Goal: Task Accomplishment & Management: Use online tool/utility

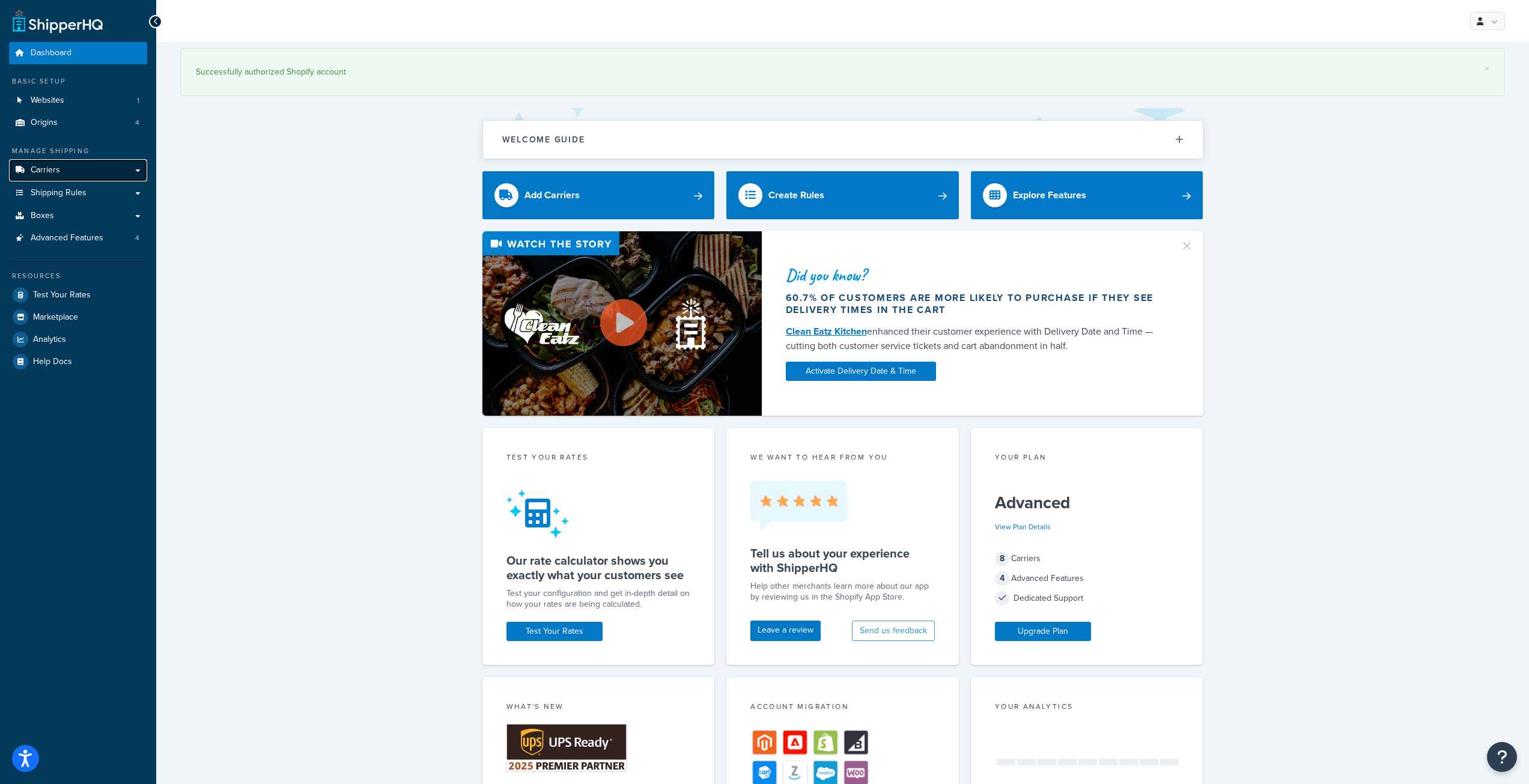
click at [45, 169] on span "Carriers" at bounding box center [45, 170] width 29 height 10
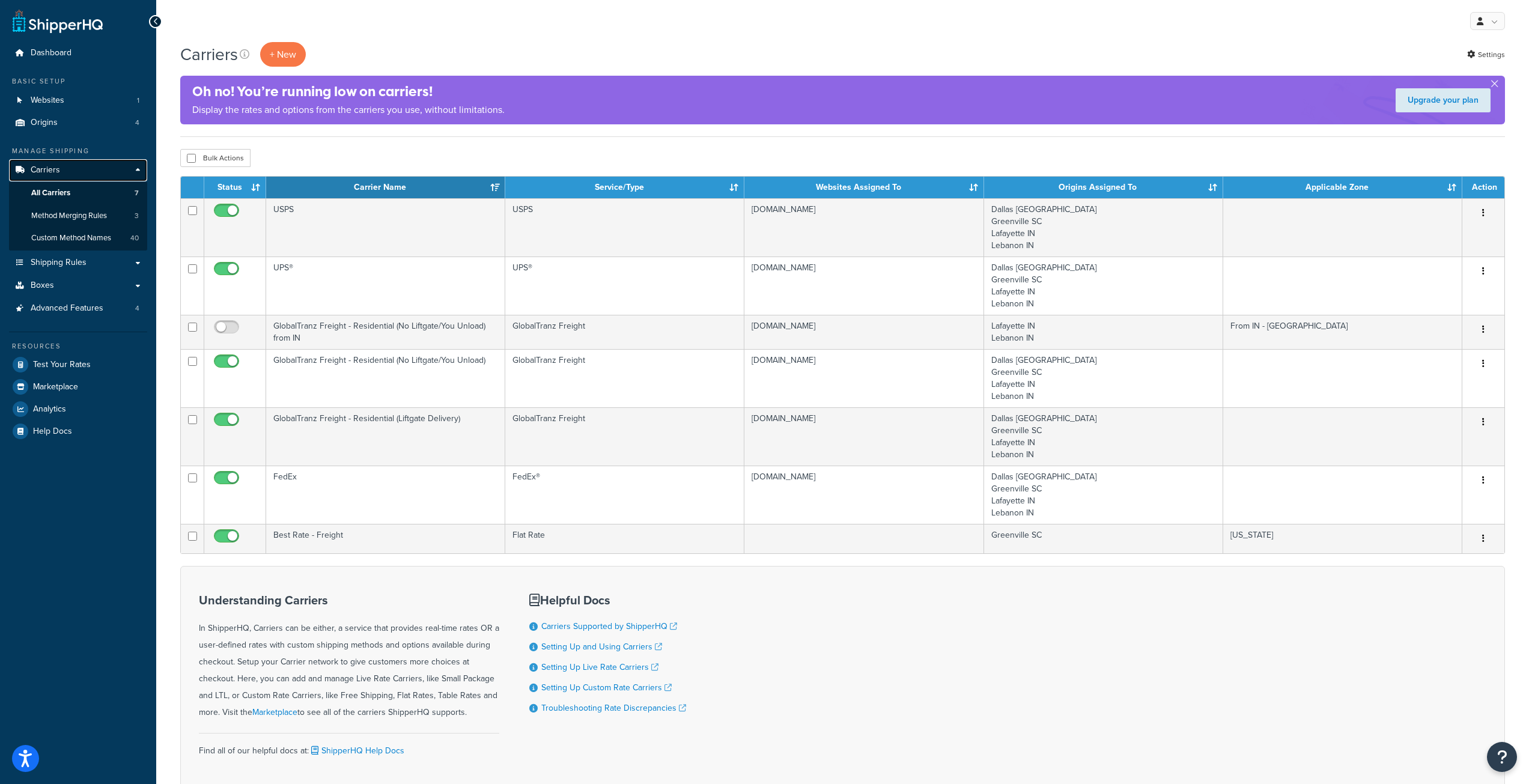
click at [72, 169] on link "Carriers" at bounding box center [78, 170] width 138 height 22
click at [296, 54] on button "+ New" at bounding box center [283, 54] width 46 height 24
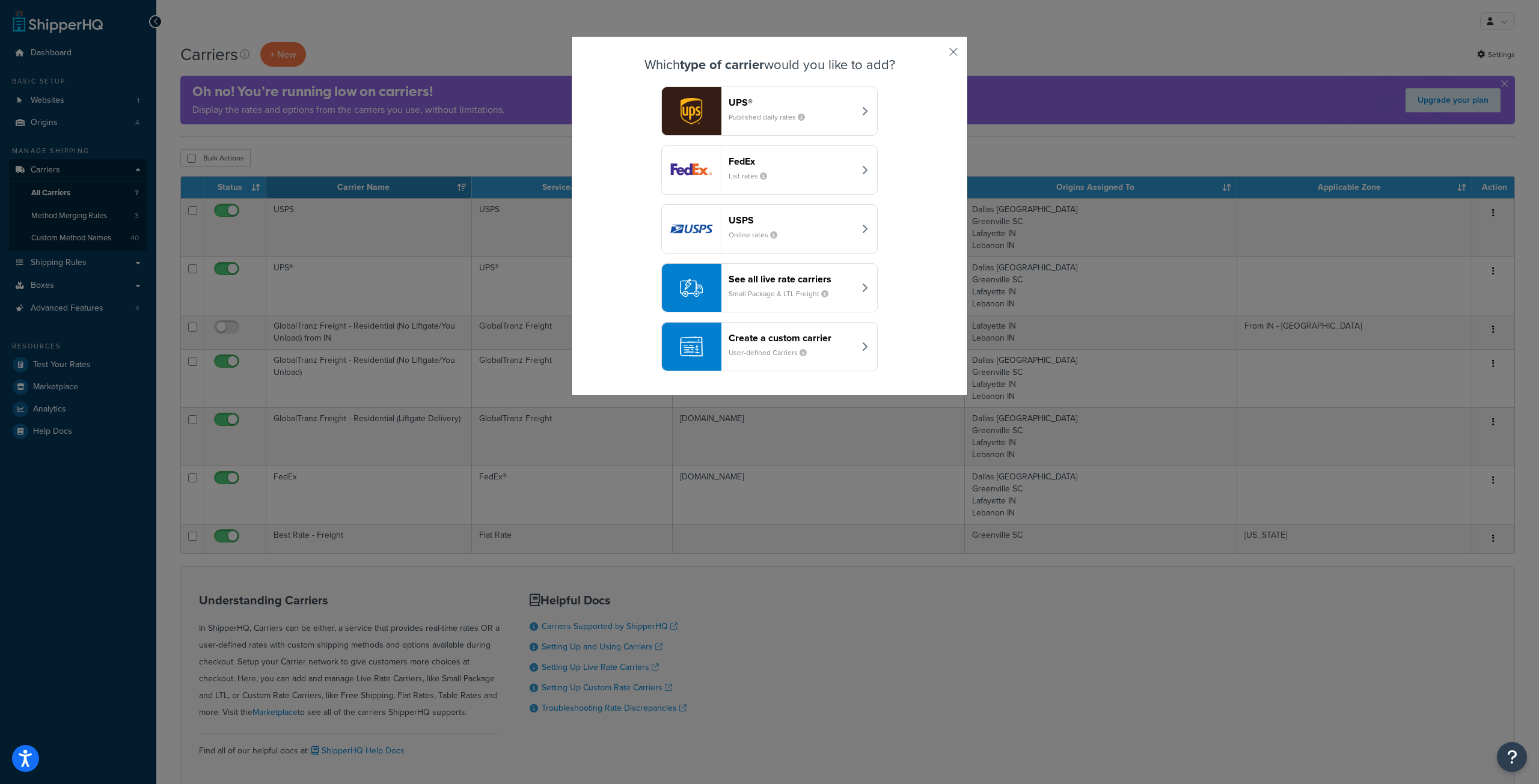
click at [770, 287] on div "See all live rate carriers Small Package & LTL Freight" at bounding box center [792, 288] width 126 height 29
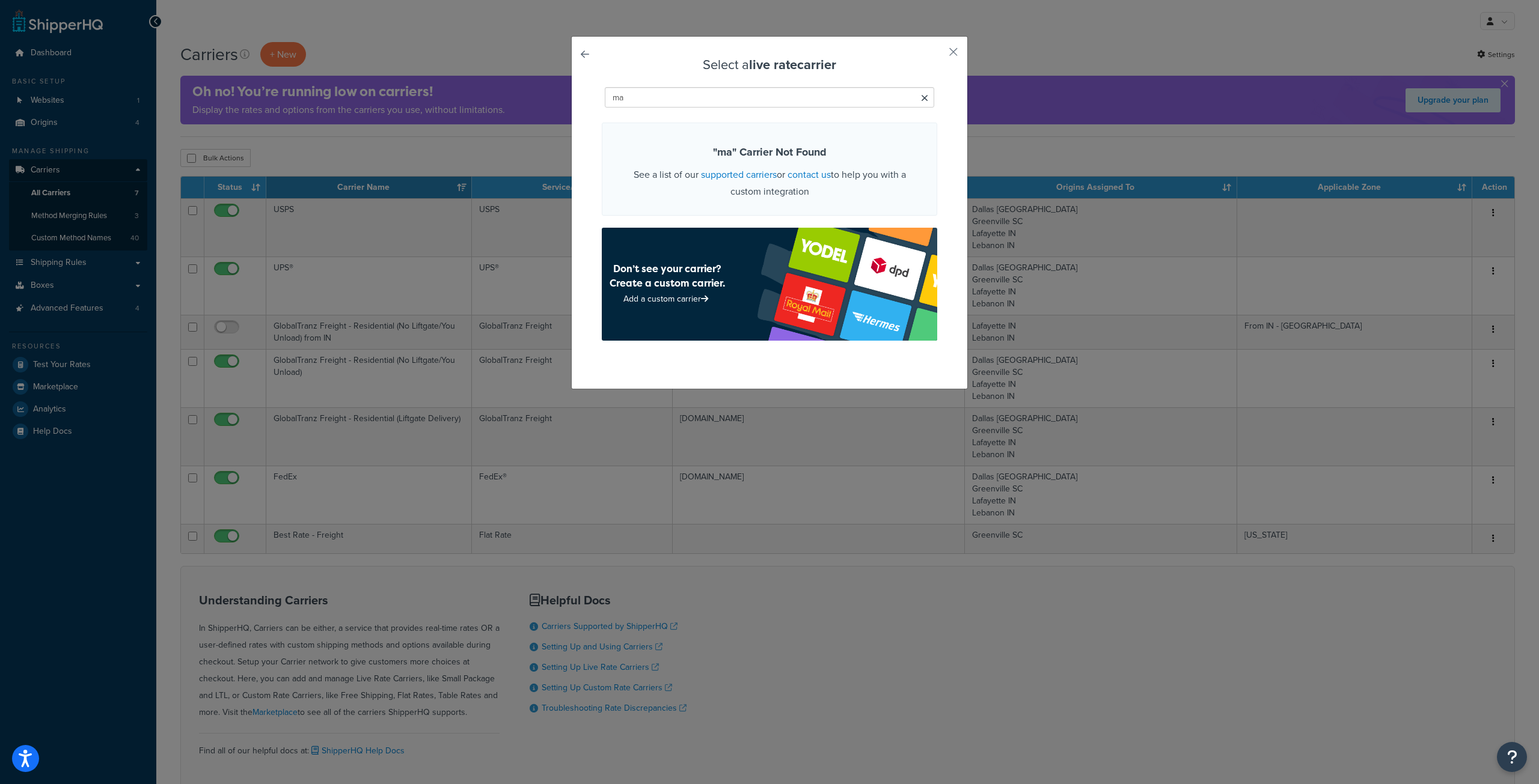
type input "m"
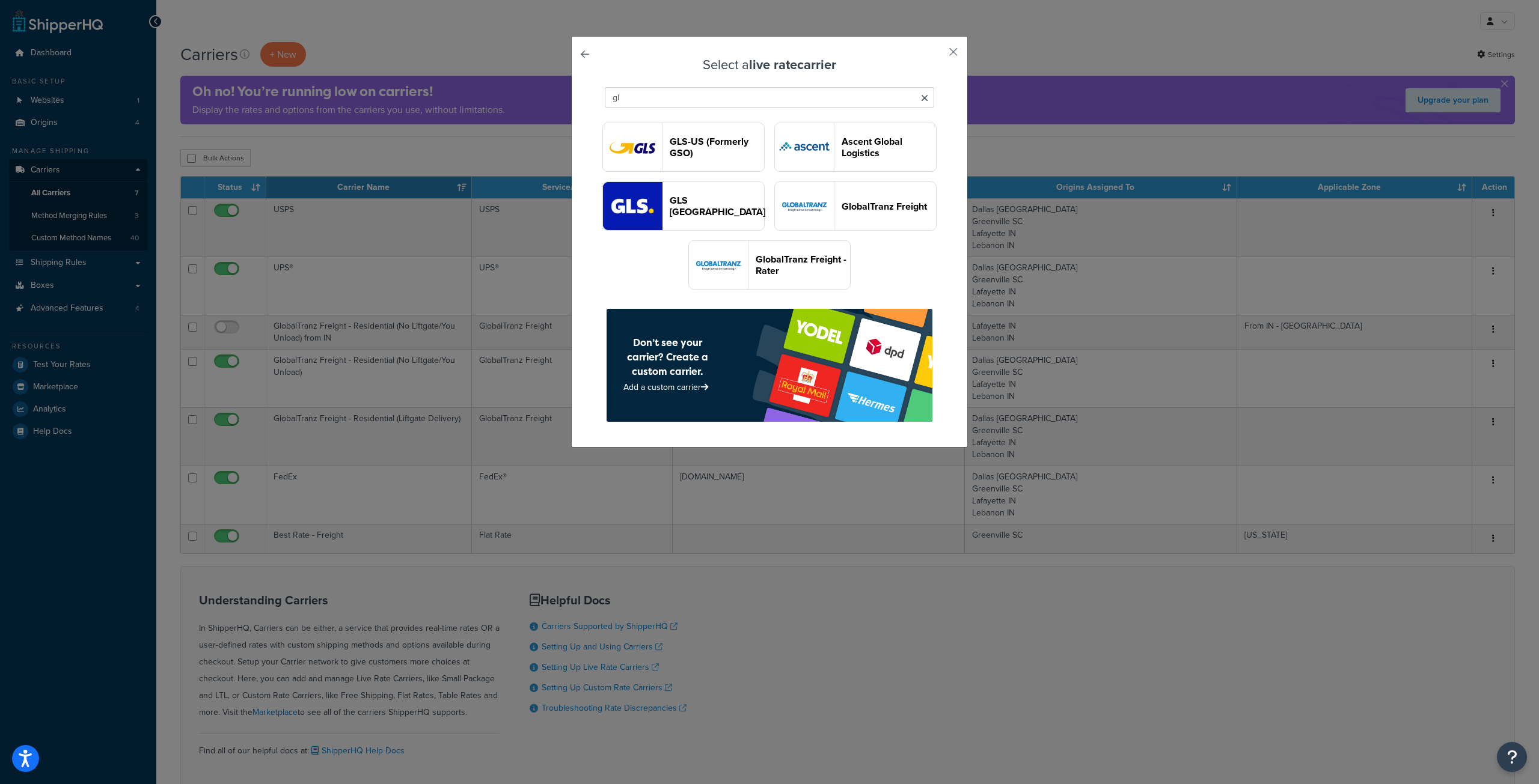
type input "g"
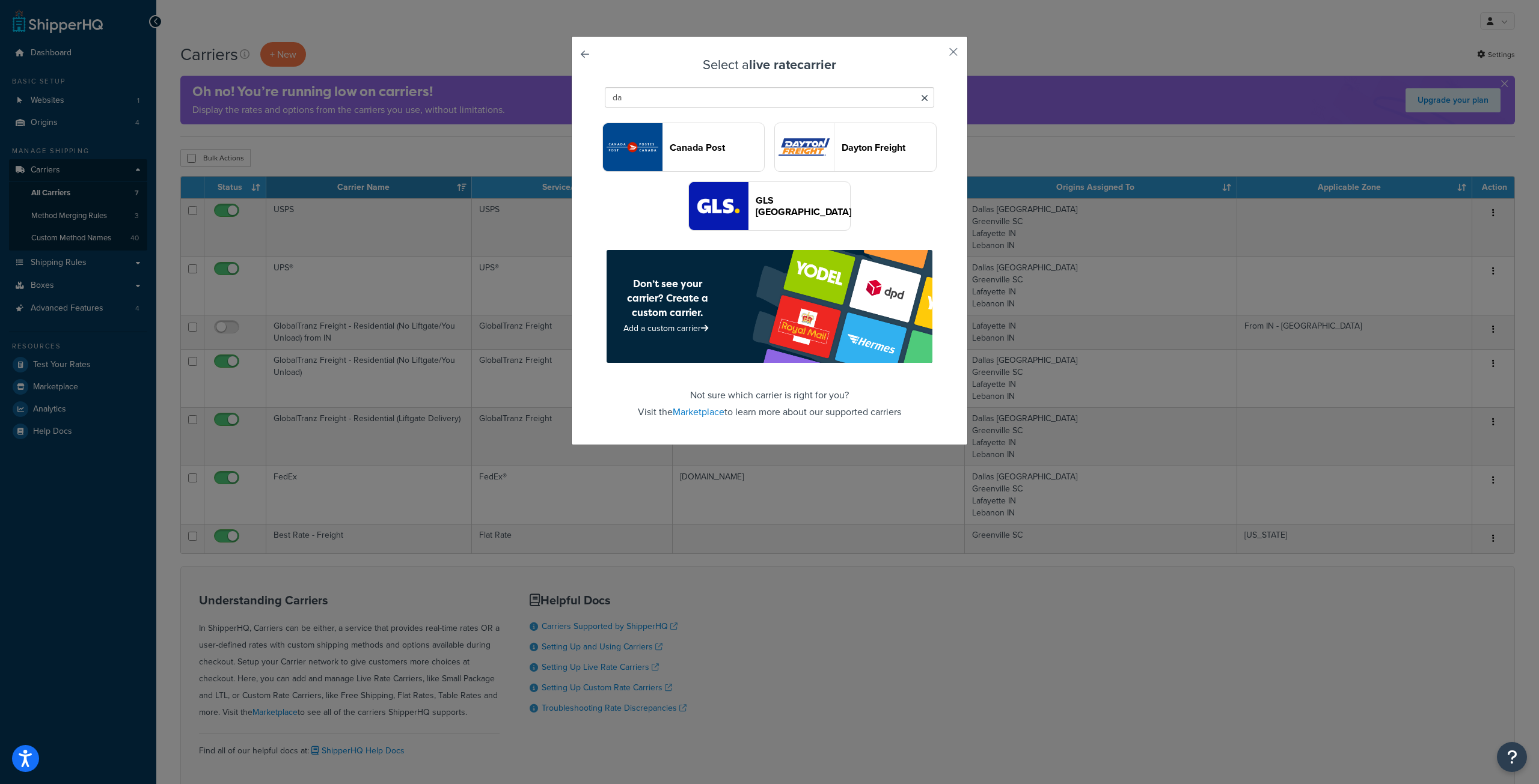
type input "d"
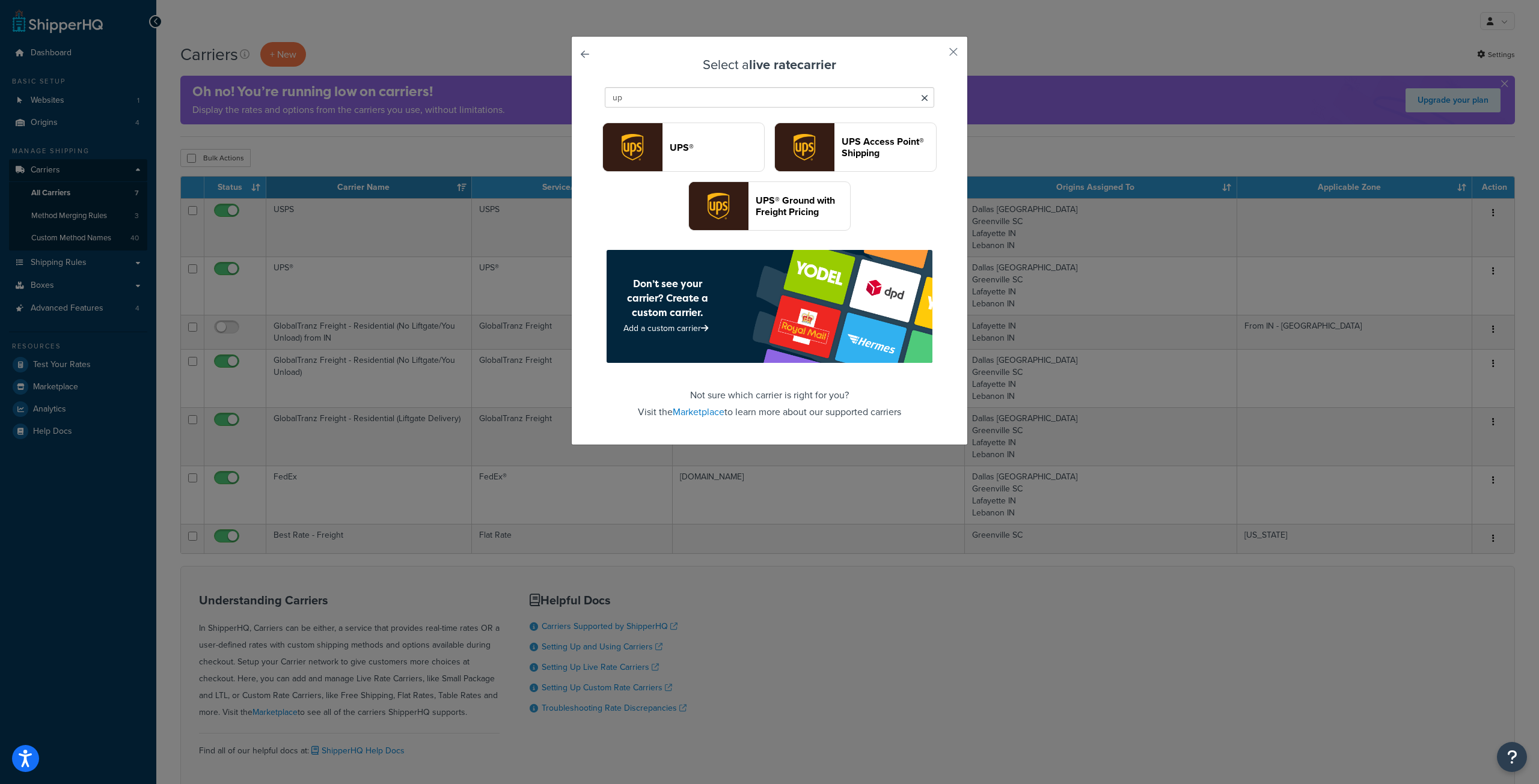
type input "u"
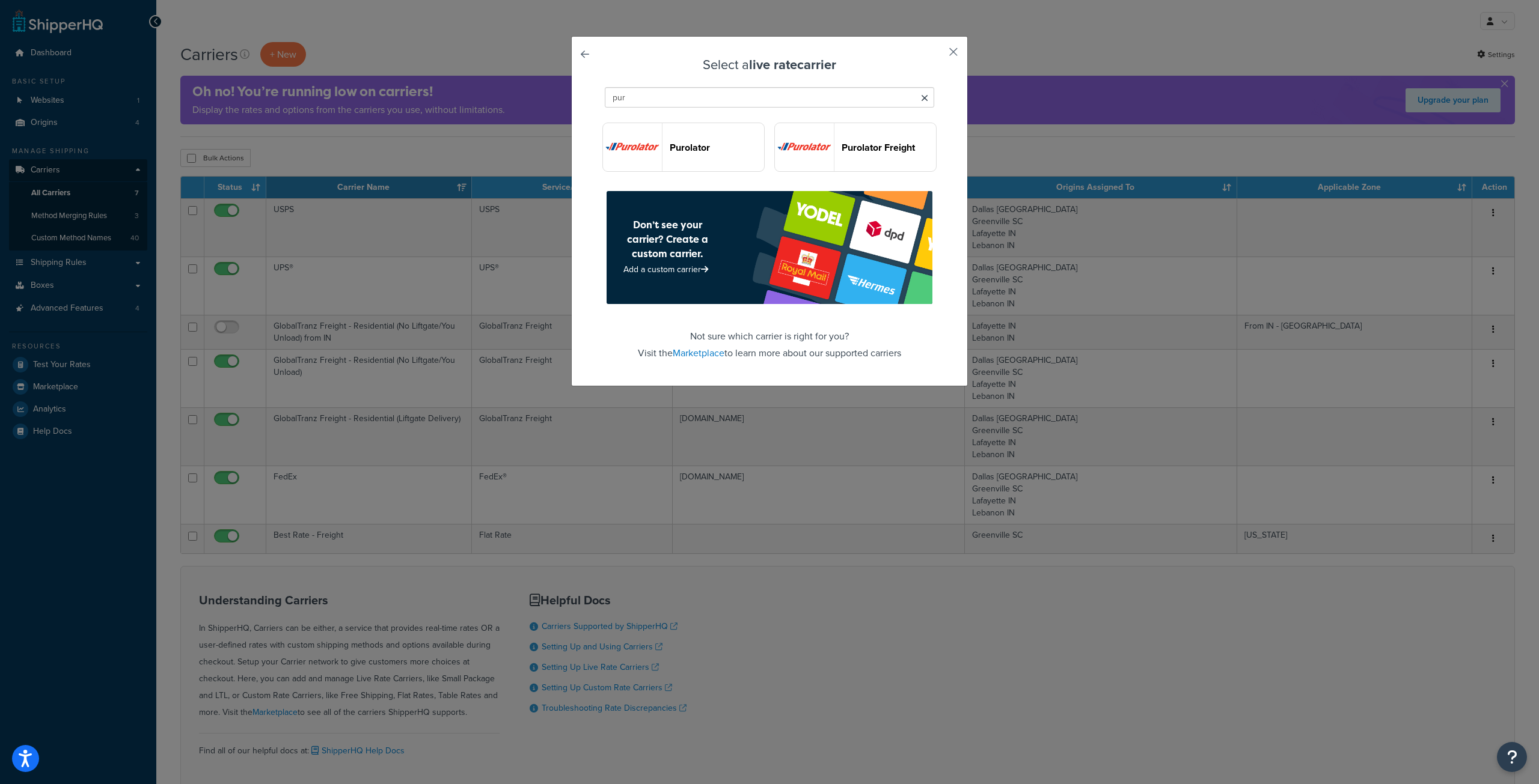
type input "pur"
click at [937, 55] on button "button" at bounding box center [935, 56] width 3 height 3
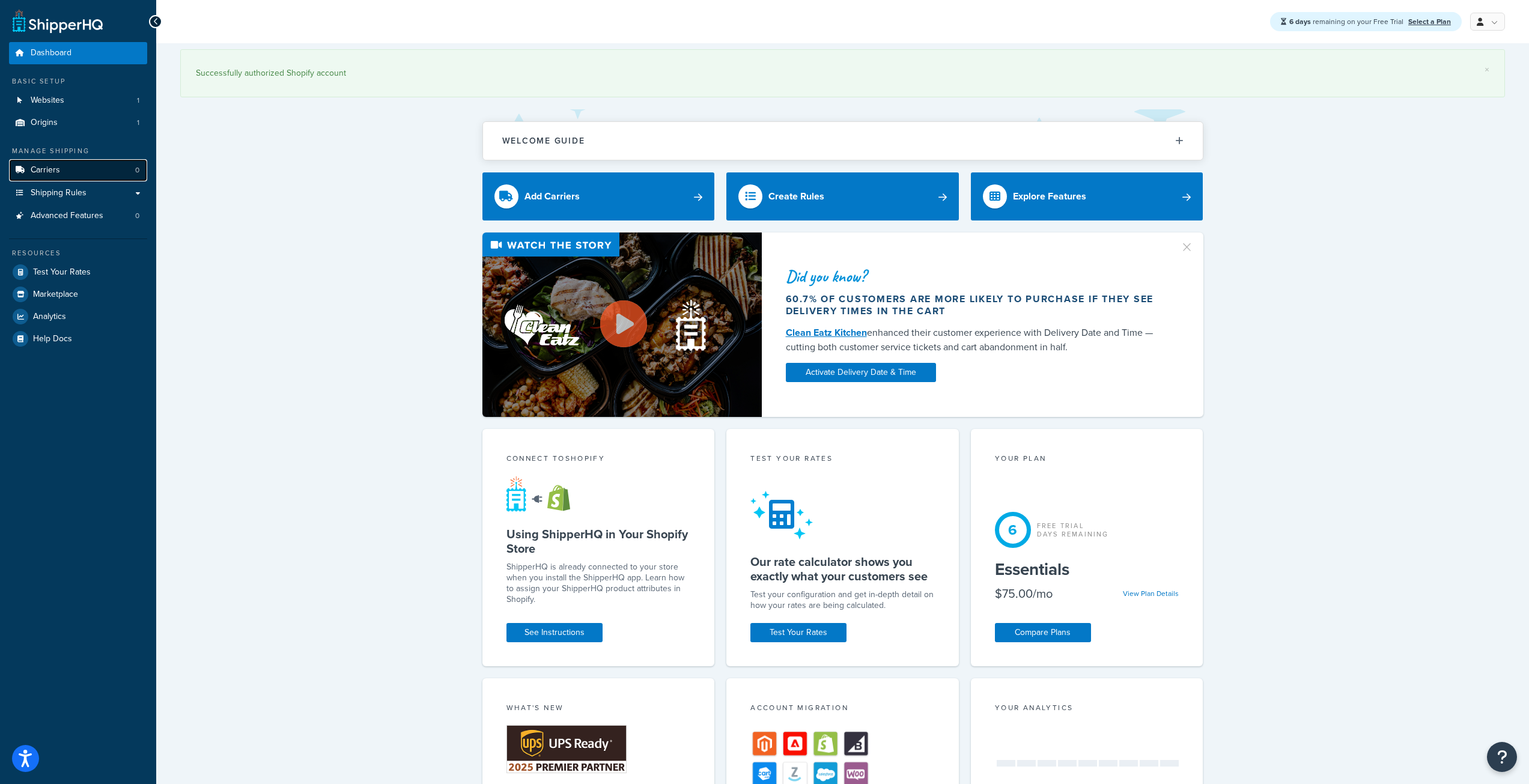
click at [84, 169] on link "Carriers 0" at bounding box center [78, 170] width 138 height 22
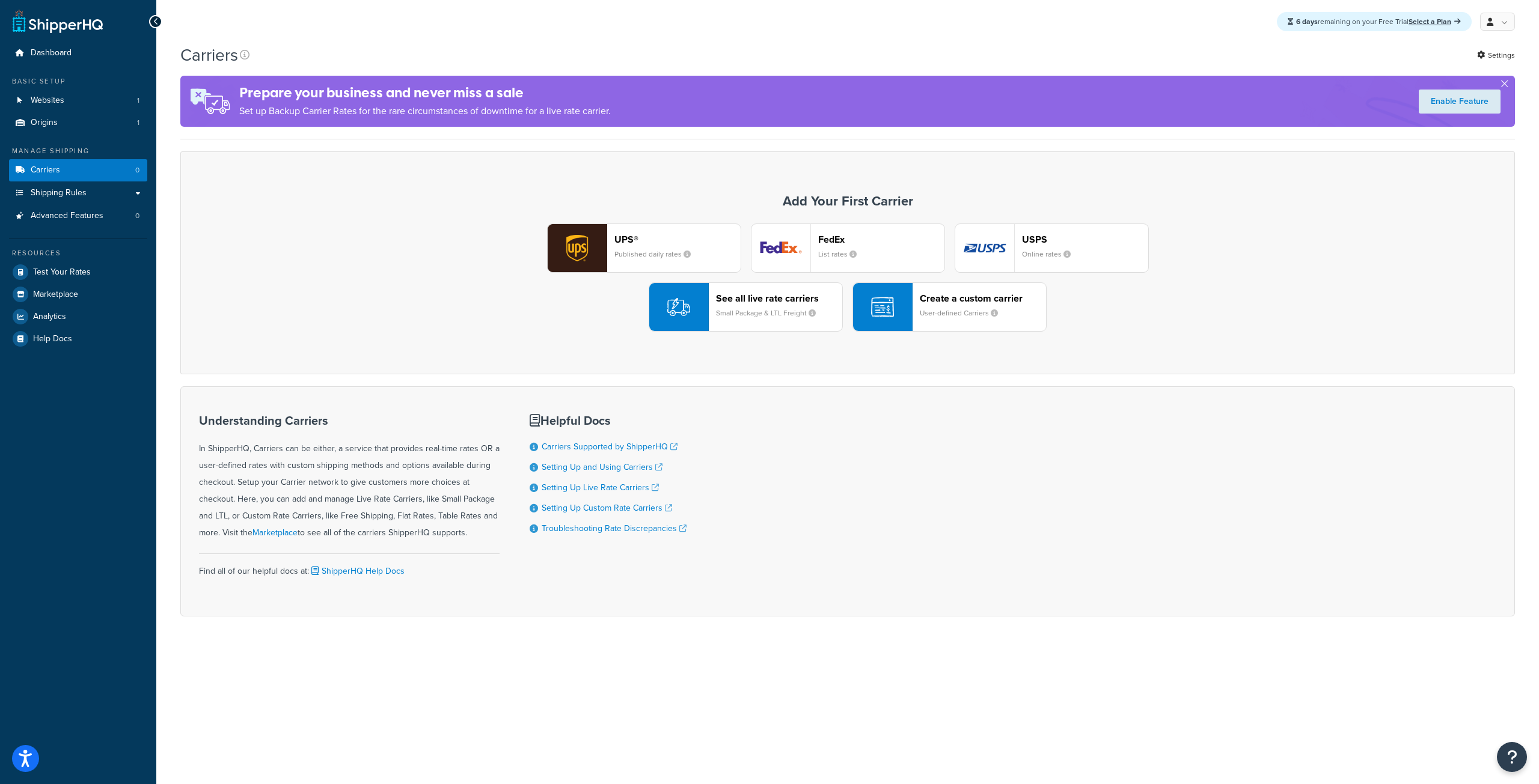
click at [788, 315] on small "Small Package & LTL Freight" at bounding box center [770, 313] width 109 height 11
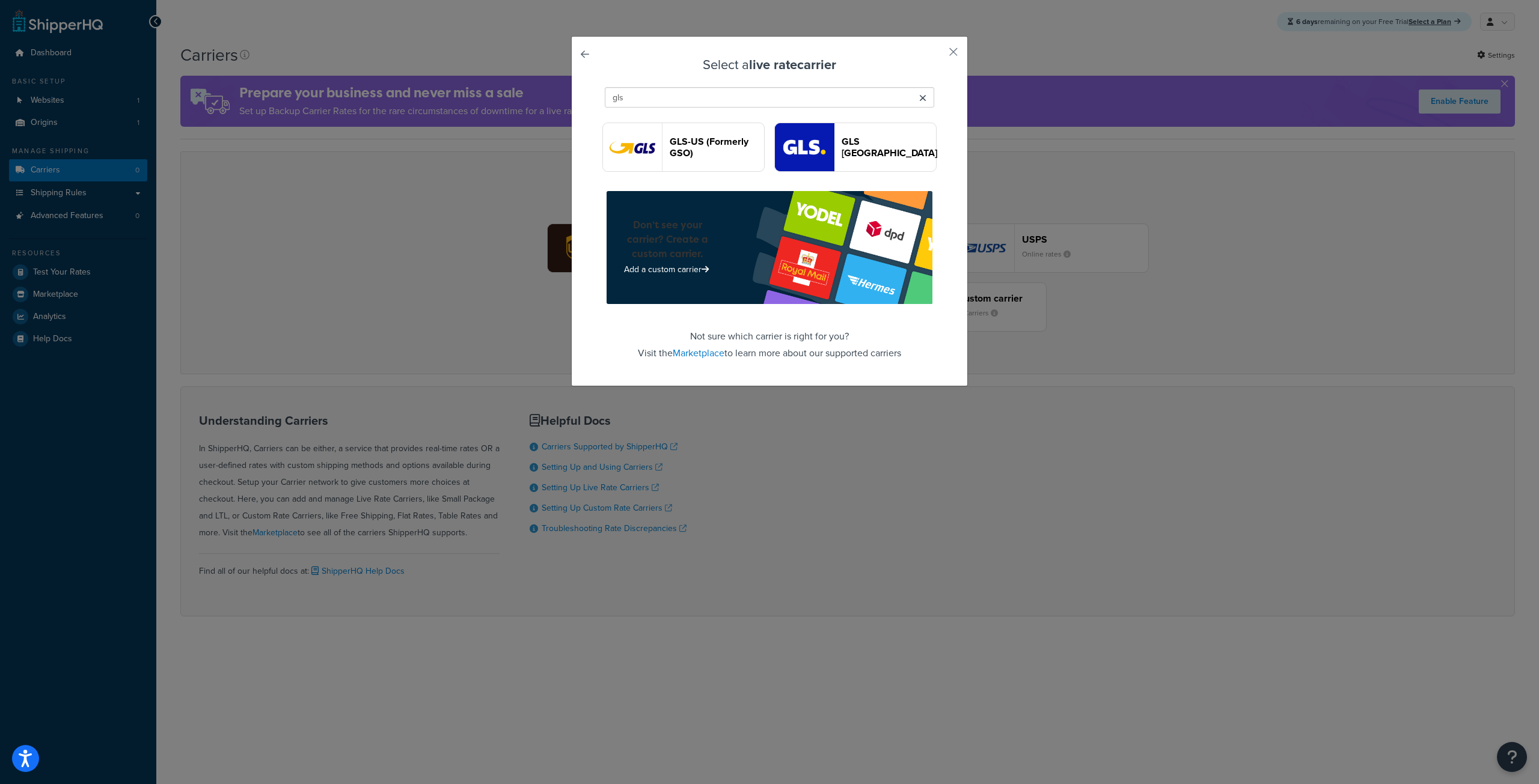
type input "gls"
click at [819, 139] on img "button" at bounding box center [804, 147] width 59 height 48
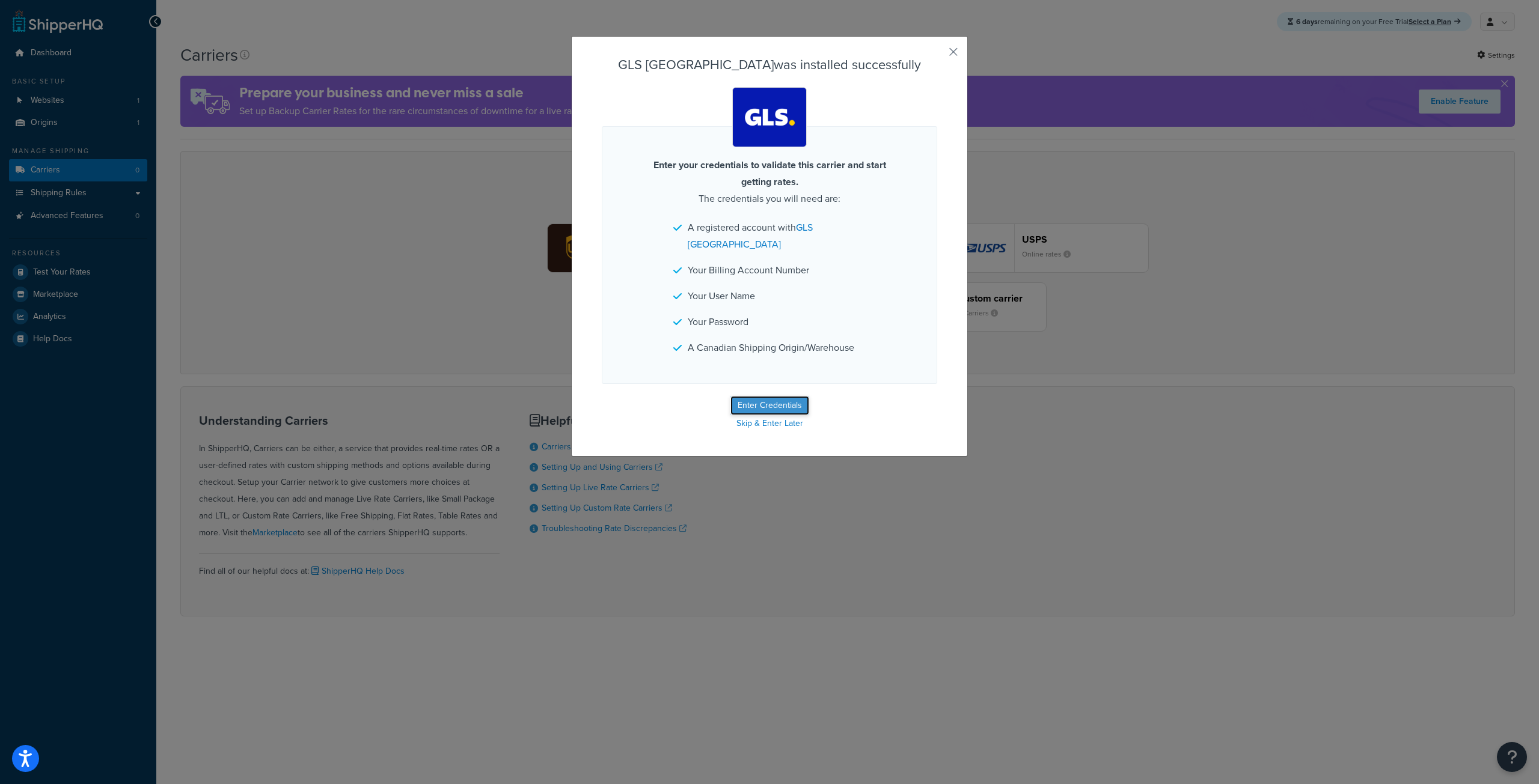
click at [762, 396] on button "Enter Credentials" at bounding box center [770, 405] width 79 height 19
